Goal: Learn about a topic

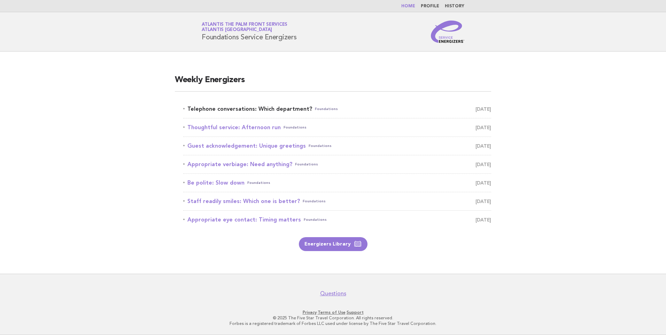
click at [254, 109] on link "Telephone conversations: Which department? Foundations October 13" at bounding box center [337, 109] width 308 height 10
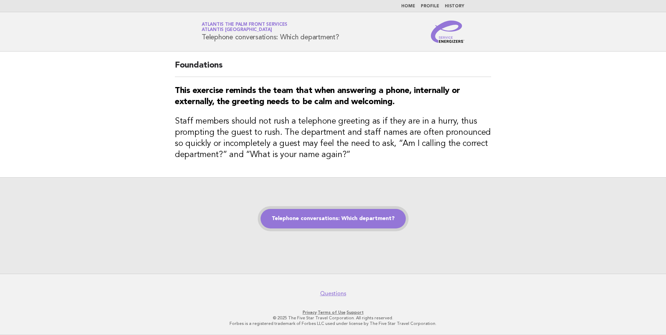
click at [333, 210] on link "Telephone conversations: Which department?" at bounding box center [333, 219] width 145 height 20
click at [310, 213] on link "Telephone conversations: Which department?" at bounding box center [333, 219] width 145 height 20
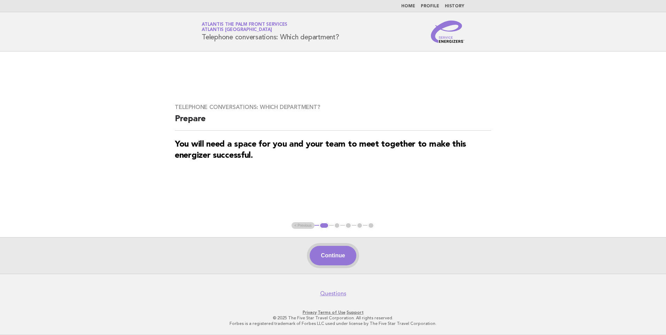
click at [332, 246] on button "Continue" at bounding box center [333, 256] width 46 height 20
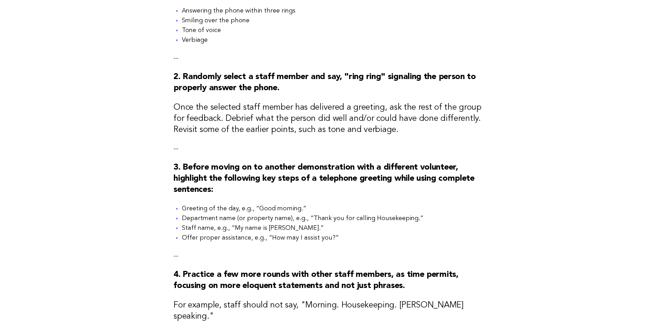
scroll to position [251, 0]
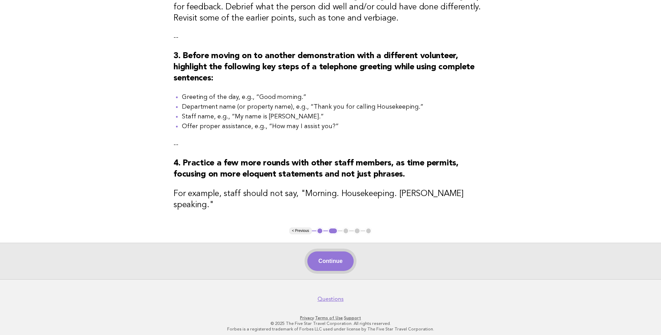
click at [327, 253] on button "Continue" at bounding box center [330, 262] width 46 height 20
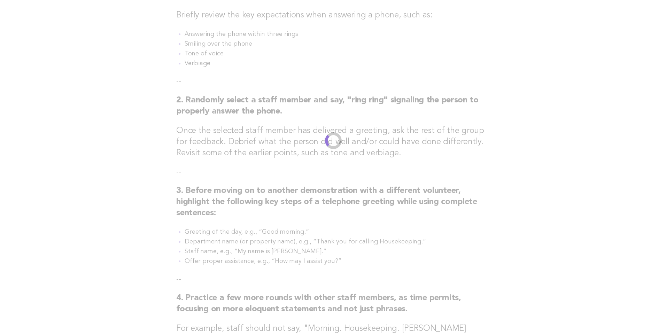
scroll to position [0, 0]
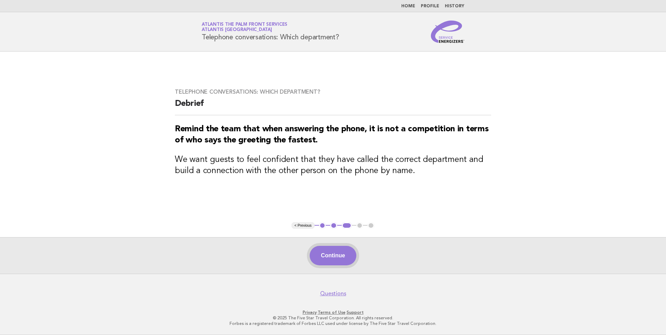
click at [330, 253] on button "Continue" at bounding box center [333, 256] width 46 height 20
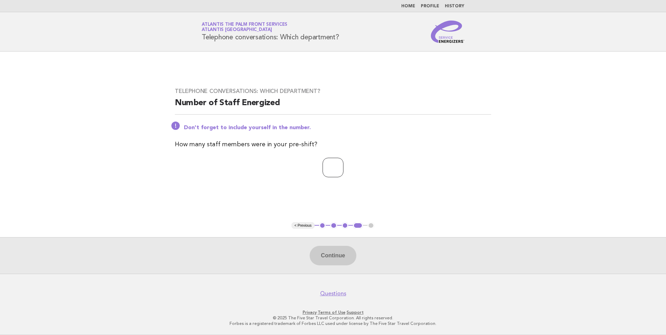
click at [324, 171] on input "number" at bounding box center [333, 168] width 21 height 20
type input "*"
click at [339, 255] on button "Continue" at bounding box center [333, 256] width 46 height 20
